Goal: Information Seeking & Learning: Learn about a topic

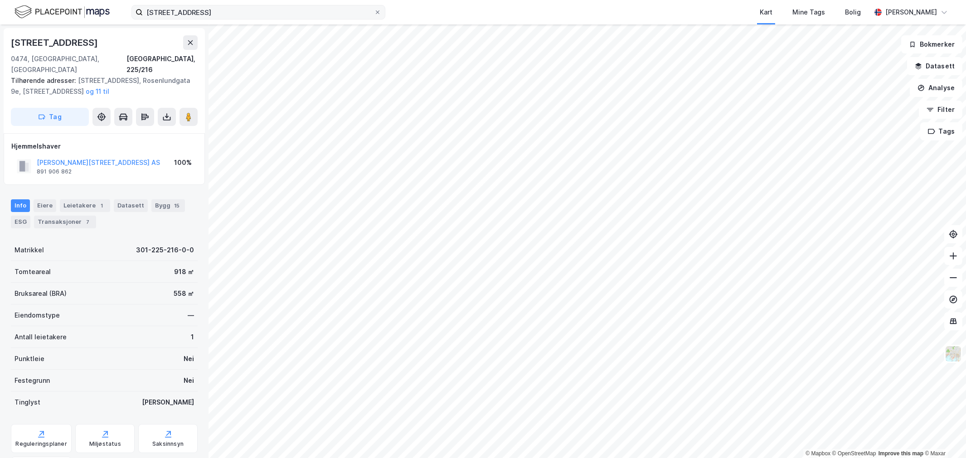
scroll to position [0, 0]
click at [216, 14] on input "rosenlundgata 9b" at bounding box center [258, 12] width 231 height 14
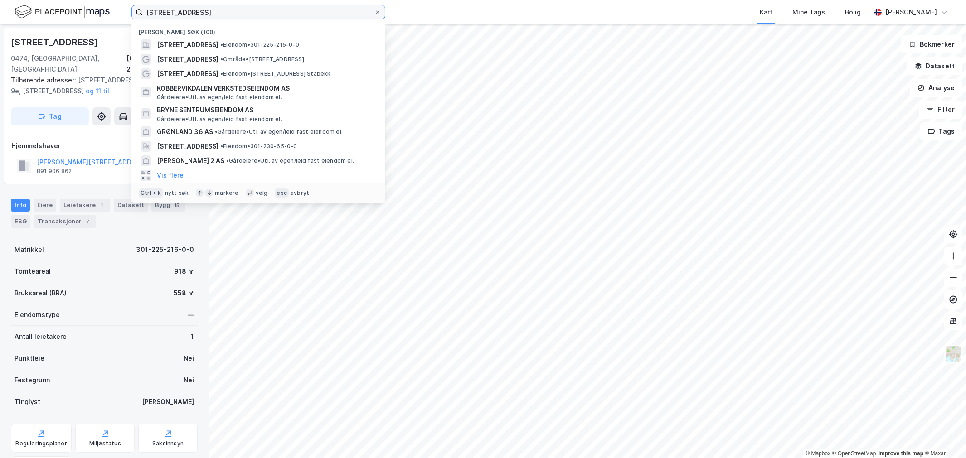
click at [216, 14] on input "rosenlundgata 9b" at bounding box center [258, 12] width 231 height 14
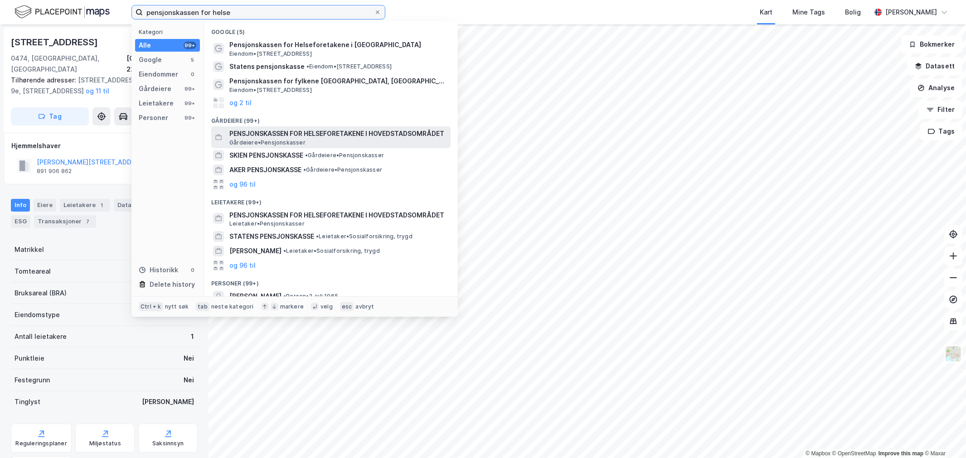
type input "pensjonskassen for helse"
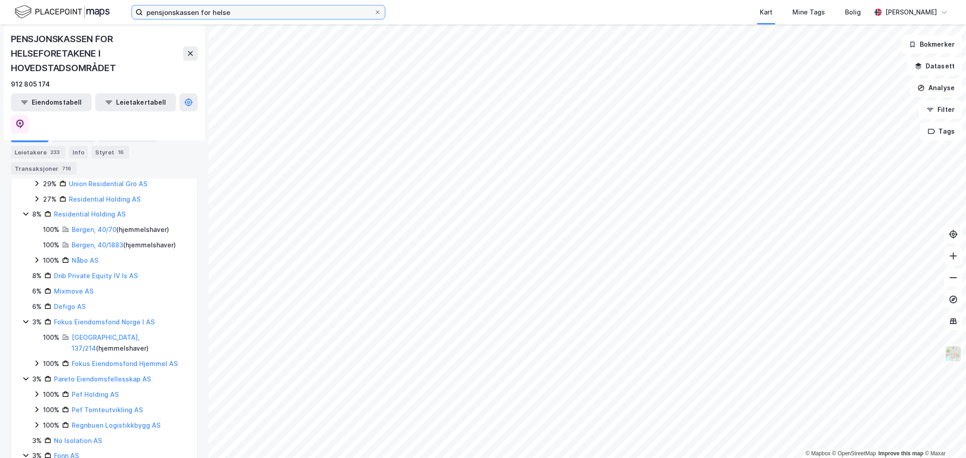
scroll to position [899, 0]
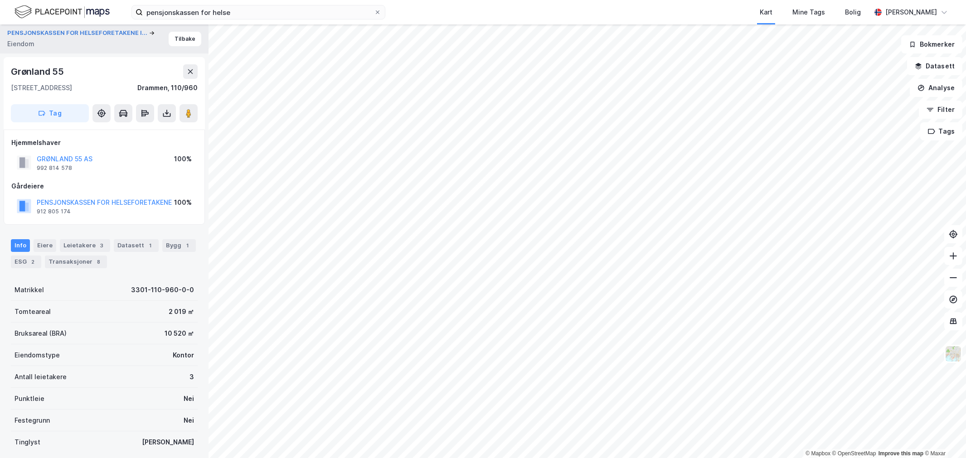
scroll to position [0, 0]
click at [0, 0] on button "PENSJONSKASSEN FOR HELSEFORETAKENE" at bounding box center [0, 0] width 0 height 0
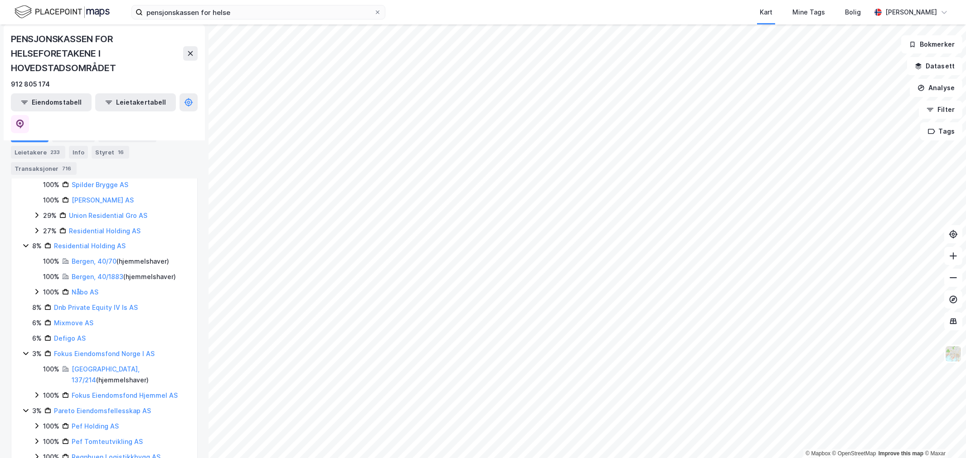
scroll to position [899, 0]
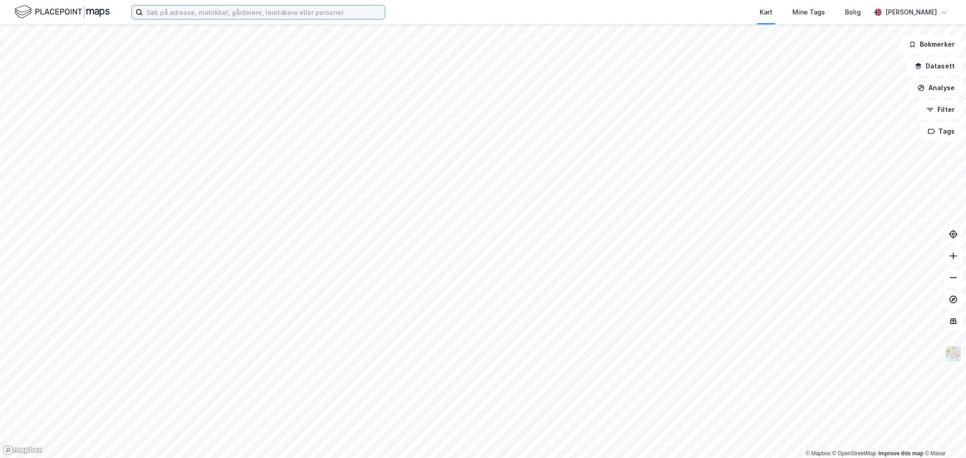
click at [186, 8] on input at bounding box center [264, 12] width 242 height 14
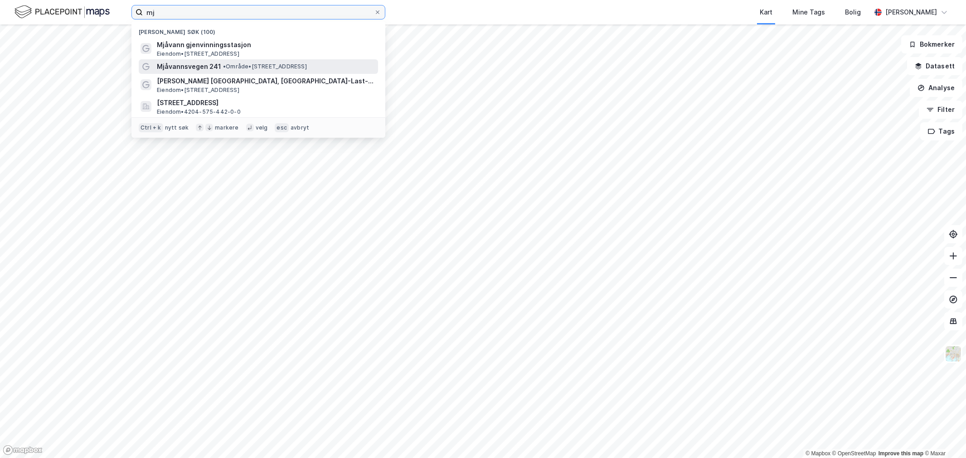
type input "mj"
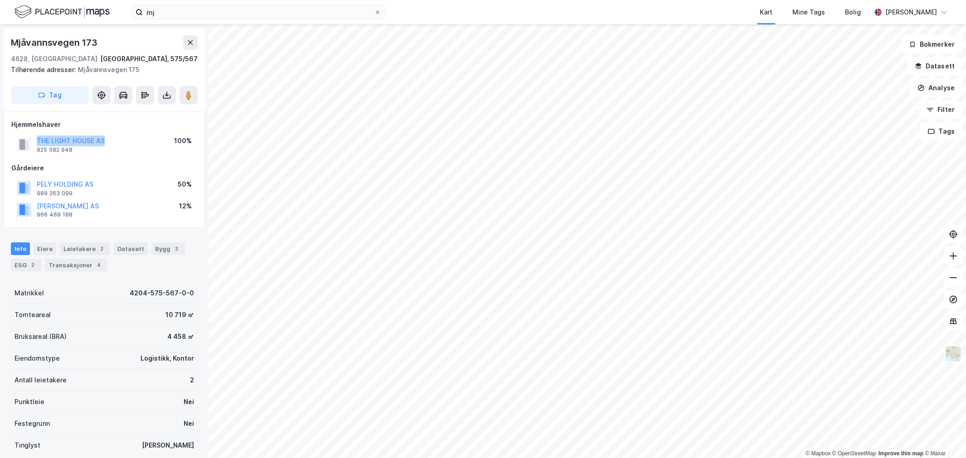
drag, startPoint x: 136, startPoint y: 141, endPoint x: 26, endPoint y: 146, distance: 110.2
click at [26, 146] on div "THE LIGHT HOUSE AS 925 582 948 100%" at bounding box center [104, 145] width 186 height 22
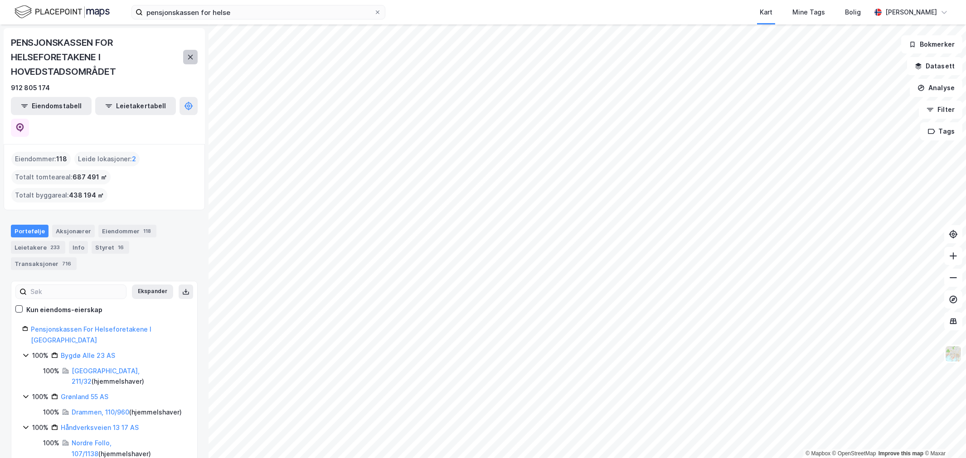
scroll to position [899, 0]
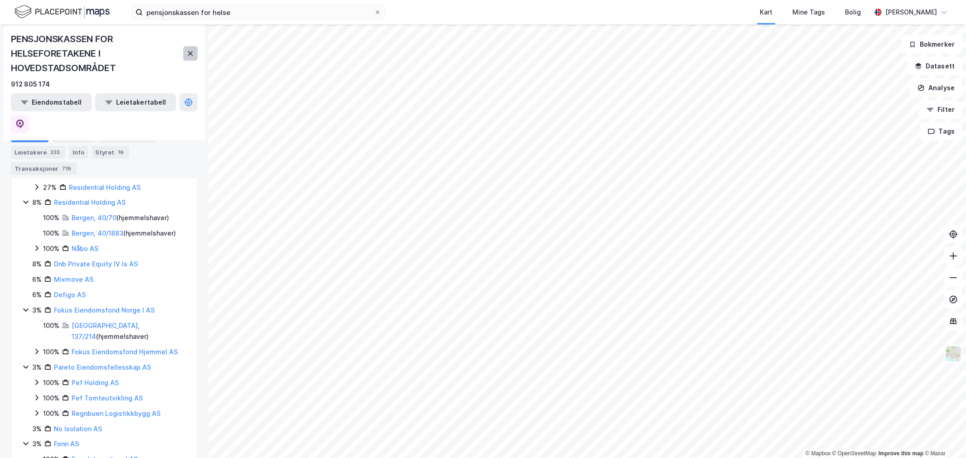
click at [188, 50] on icon at bounding box center [190, 53] width 7 height 7
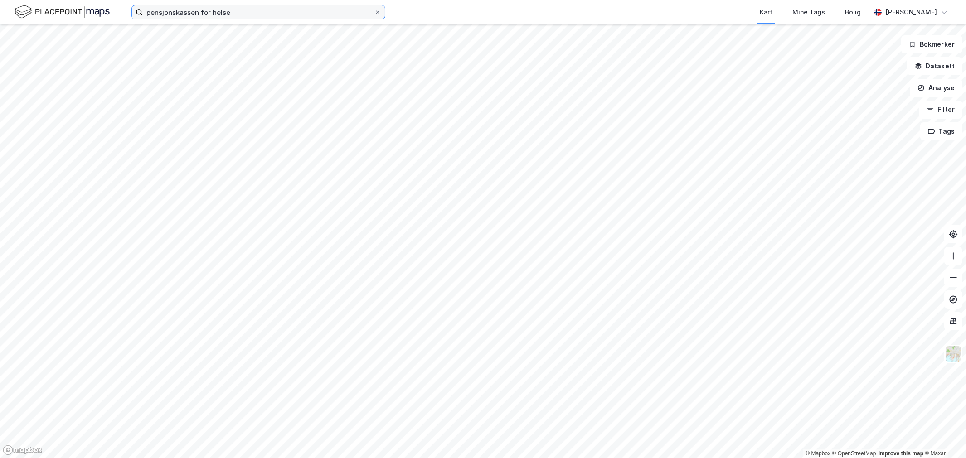
click at [241, 14] on input "pensjonskassen for helse" at bounding box center [258, 12] width 231 height 14
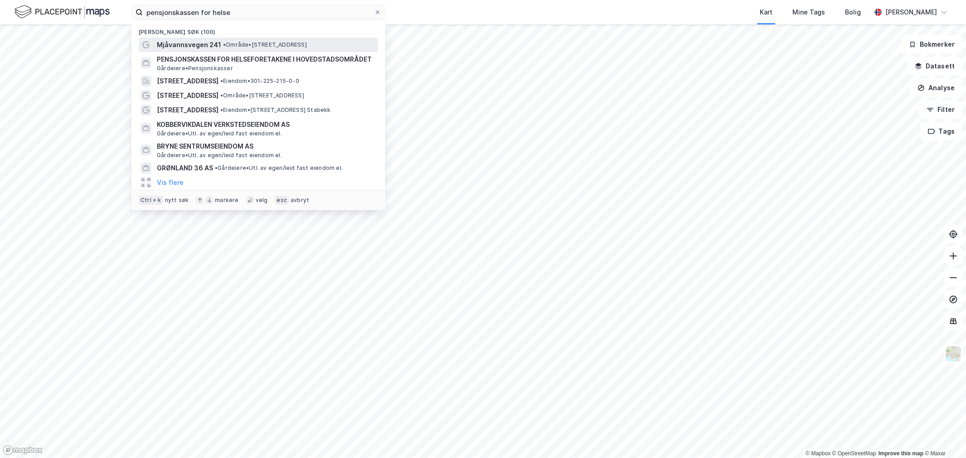
click at [211, 49] on span "Mjåvannsvegen 241" at bounding box center [189, 44] width 64 height 11
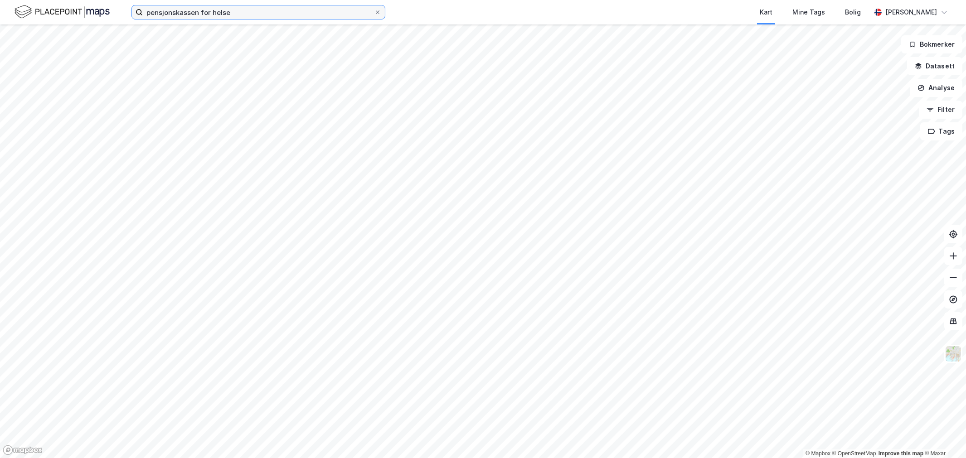
click at [271, 16] on input "pensjonskassen for helse" at bounding box center [258, 12] width 231 height 14
